Goal: Information Seeking & Learning: Learn about a topic

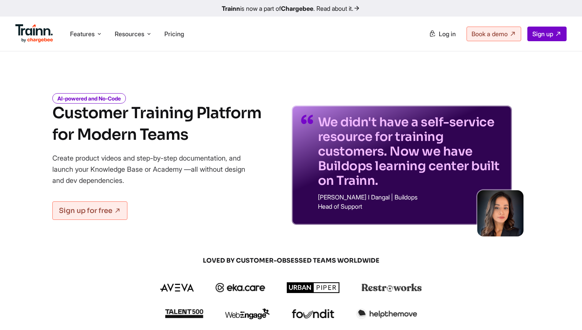
click at [320, 6] on link "Trainn is now a part of Chargebee . Read about it." at bounding box center [291, 8] width 582 height 17
